Goal: Complete application form

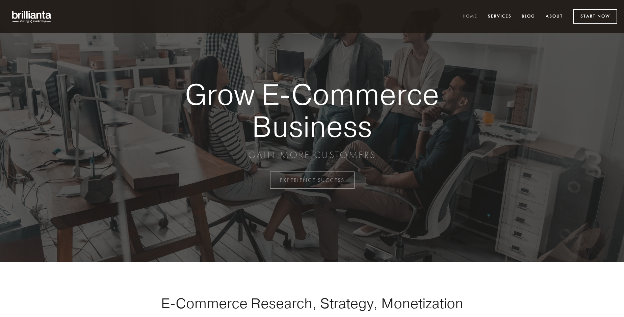
scroll to position [1769, 0]
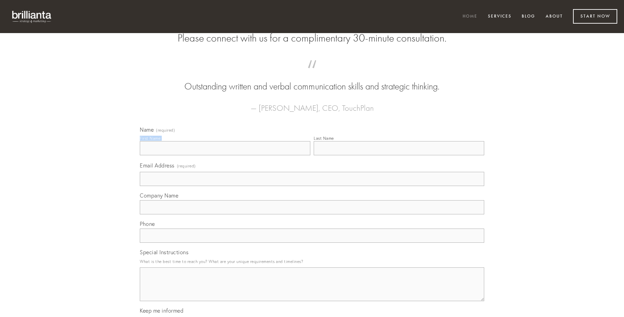
type input "[PERSON_NAME]"
click at [398, 155] on input "Last Name" at bounding box center [398, 148] width 170 height 14
type input "[PERSON_NAME]"
click at [312, 186] on input "Email Address (required)" at bounding box center [312, 179] width 344 height 14
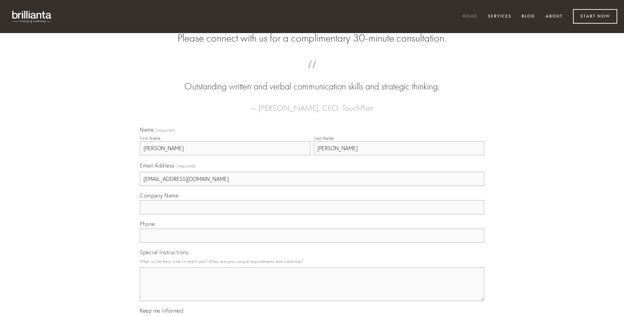
type input "[EMAIL_ADDRESS][DOMAIN_NAME]"
click at [312, 214] on input "Company Name" at bounding box center [312, 207] width 344 height 14
type input "testimonium"
click at [312, 243] on input "text" at bounding box center [312, 235] width 344 height 14
click at [312, 290] on textarea "Special Instructions" at bounding box center [312, 284] width 344 height 34
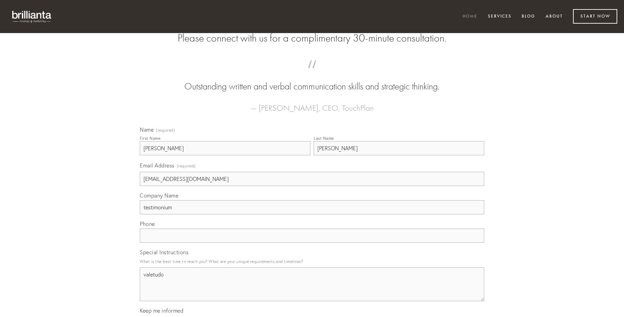
type textarea "valetudo"
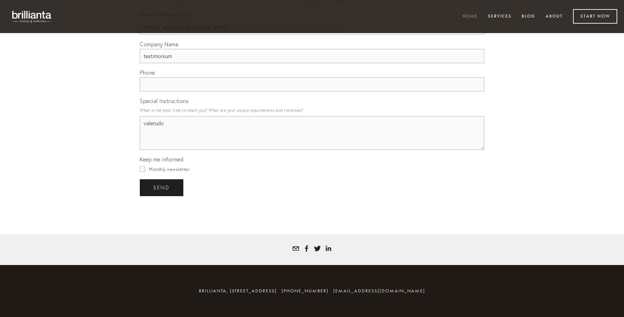
click at [162, 187] on span "send" at bounding box center [161, 188] width 17 height 6
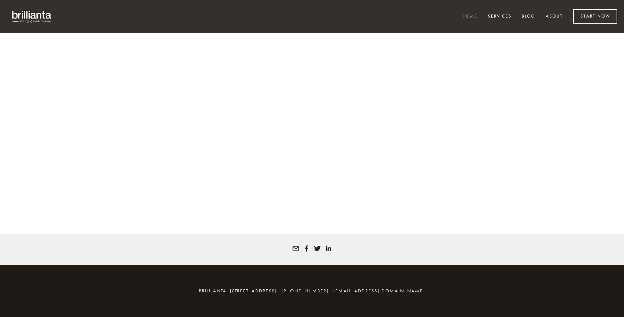
scroll to position [1760, 0]
